Goal: Transaction & Acquisition: Purchase product/service

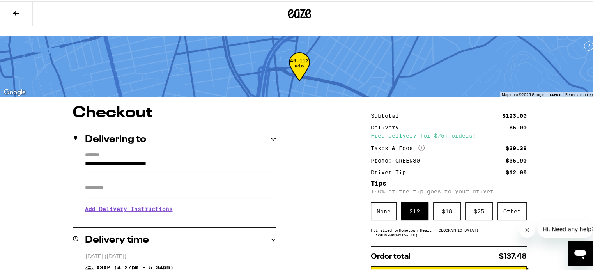
scroll to position [8, 0]
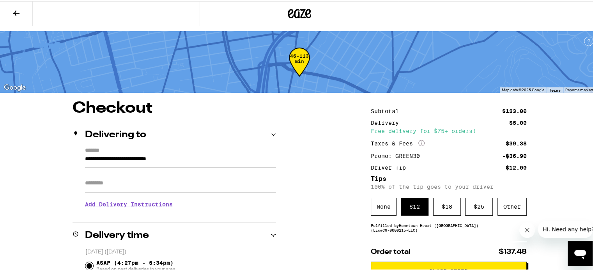
click at [572, 67] on div "46-113 min" at bounding box center [598, 229] width 598 height 337
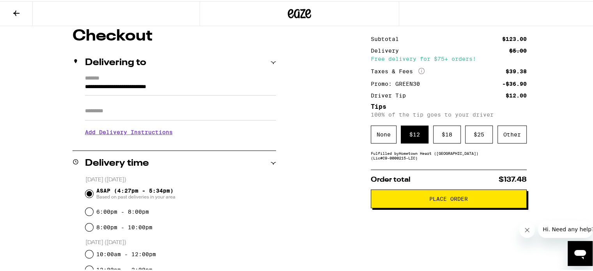
scroll to position [81, 0]
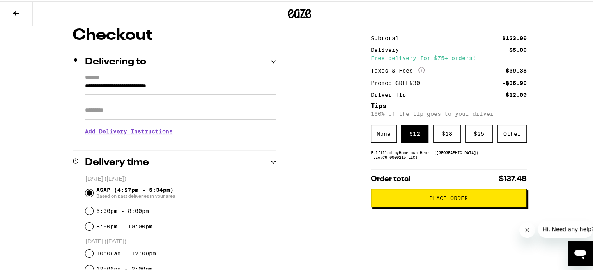
click at [436, 194] on span "Place Order" at bounding box center [448, 196] width 39 height 5
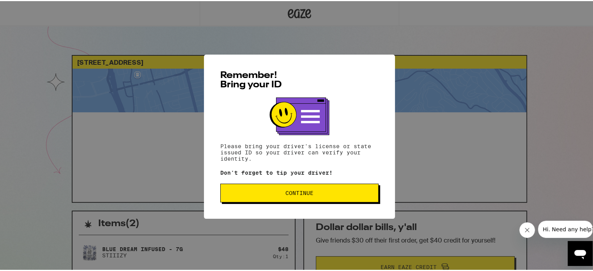
click at [346, 182] on div "Remember! Bring your ID Please bring your driver's license or state issued ID s…" at bounding box center [299, 135] width 191 height 164
click at [340, 194] on span "Continue" at bounding box center [299, 191] width 145 height 5
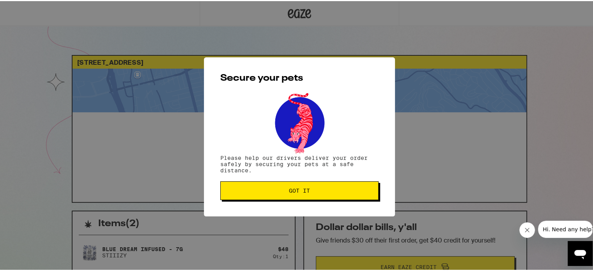
click at [334, 192] on span "Got it" at bounding box center [299, 189] width 145 height 5
